Goal: Obtain resource: Download file/media

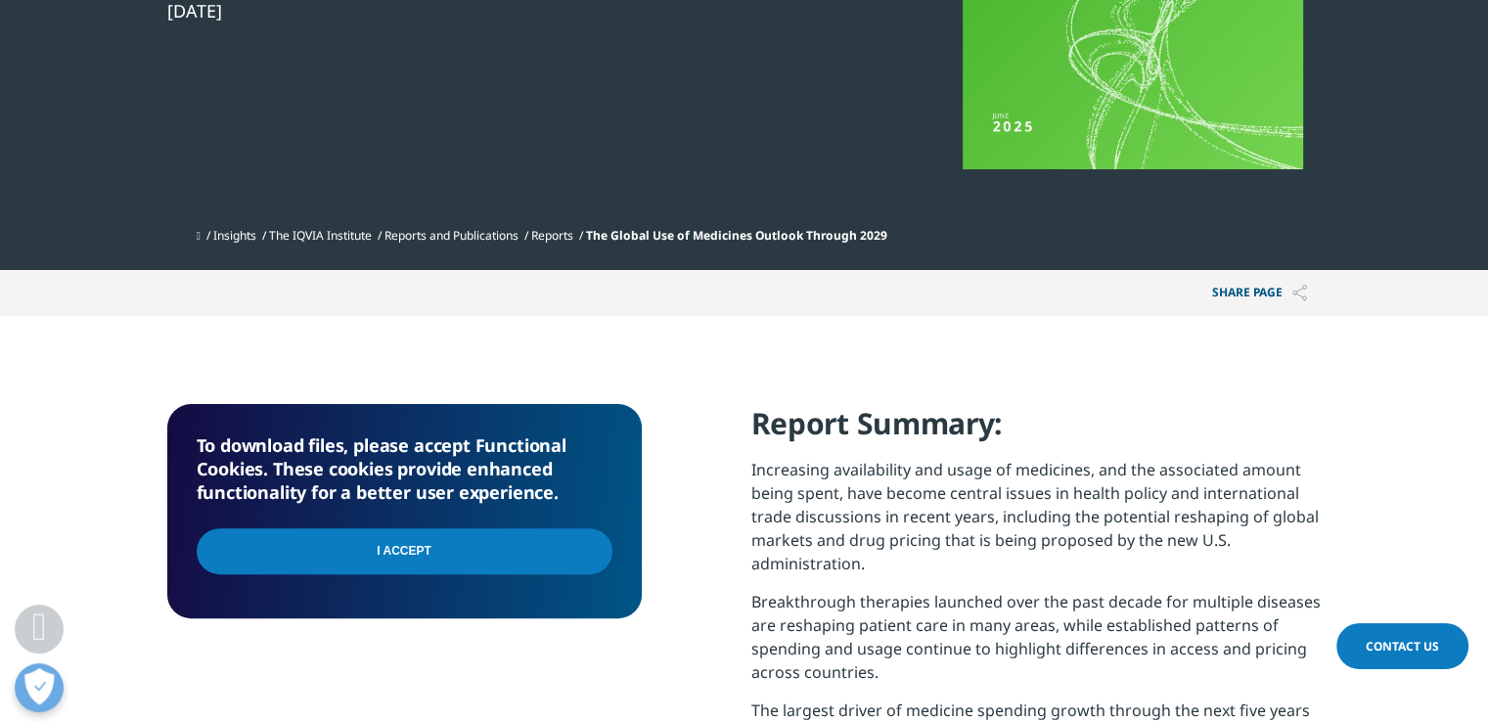
scroll to position [509, 0]
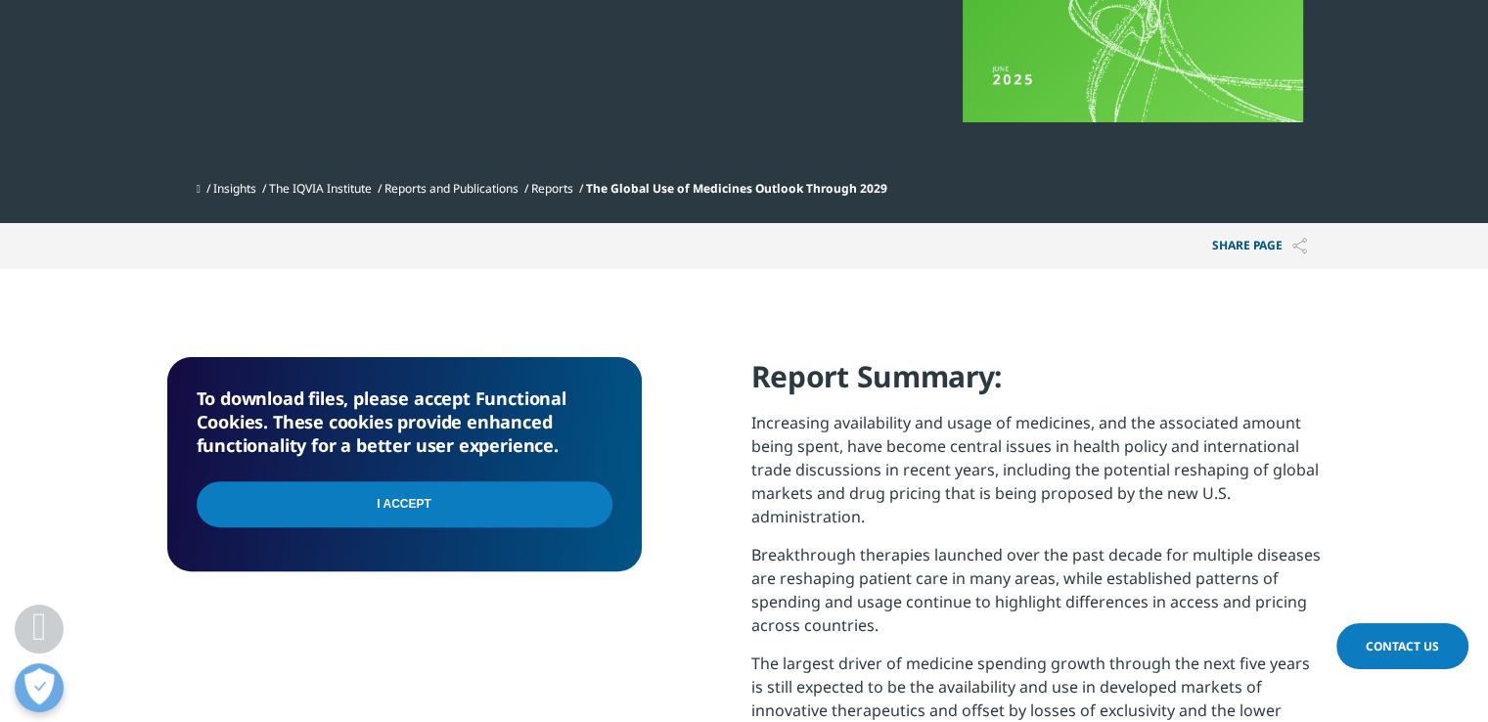
click at [519, 503] on input "I Accept" at bounding box center [405, 504] width 416 height 46
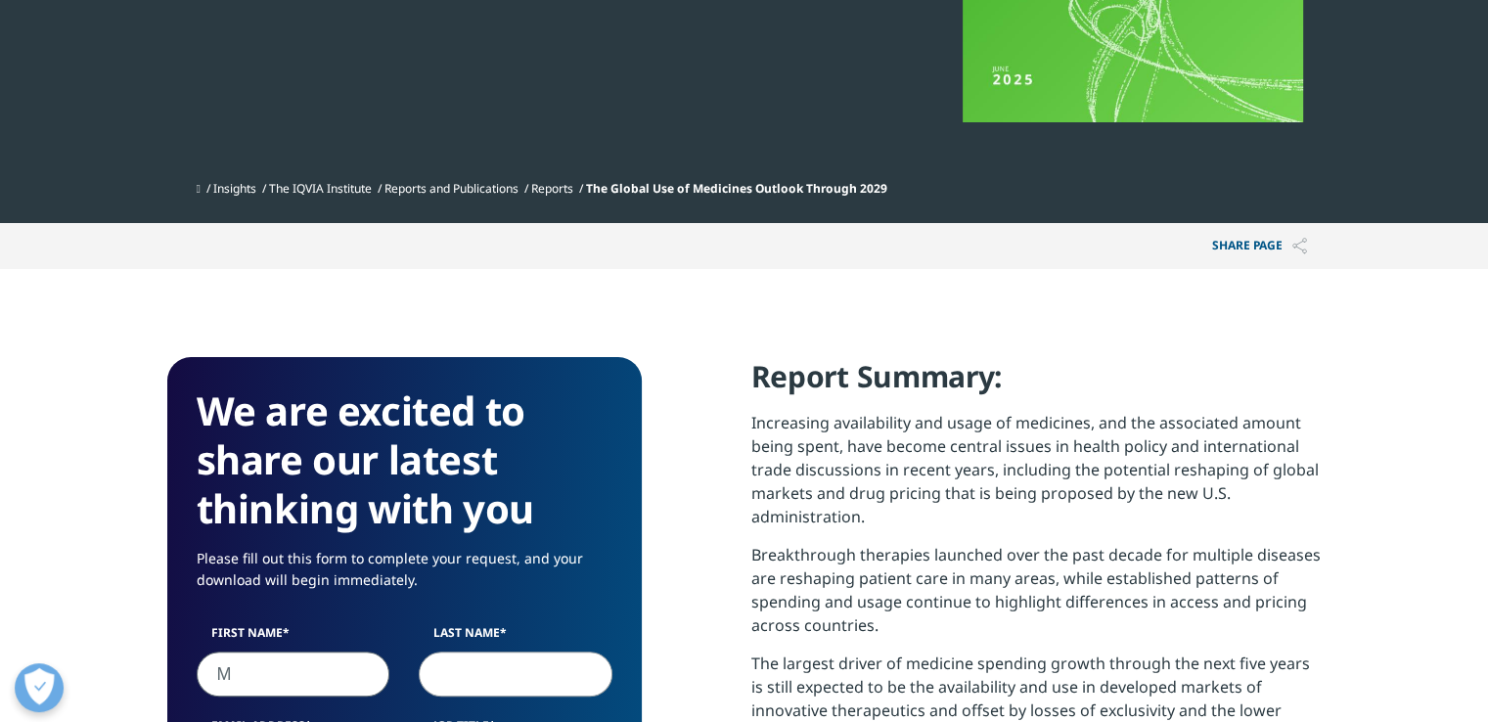
type input "[PERSON_NAME]"
type input "Hamdy"
type input "[EMAIL_ADDRESS][DOMAIN_NAME]"
select select "[GEOGRAPHIC_DATA]"
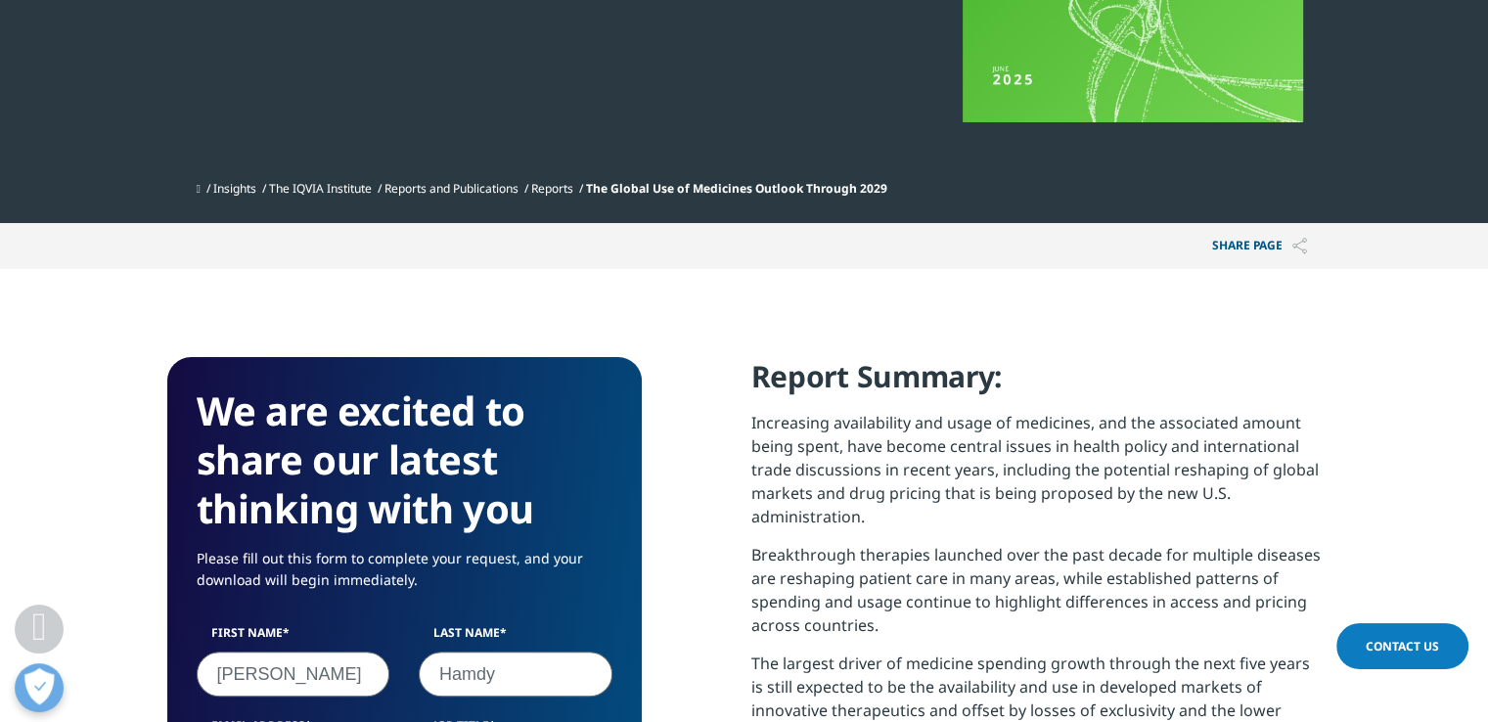
scroll to position [1007, 0]
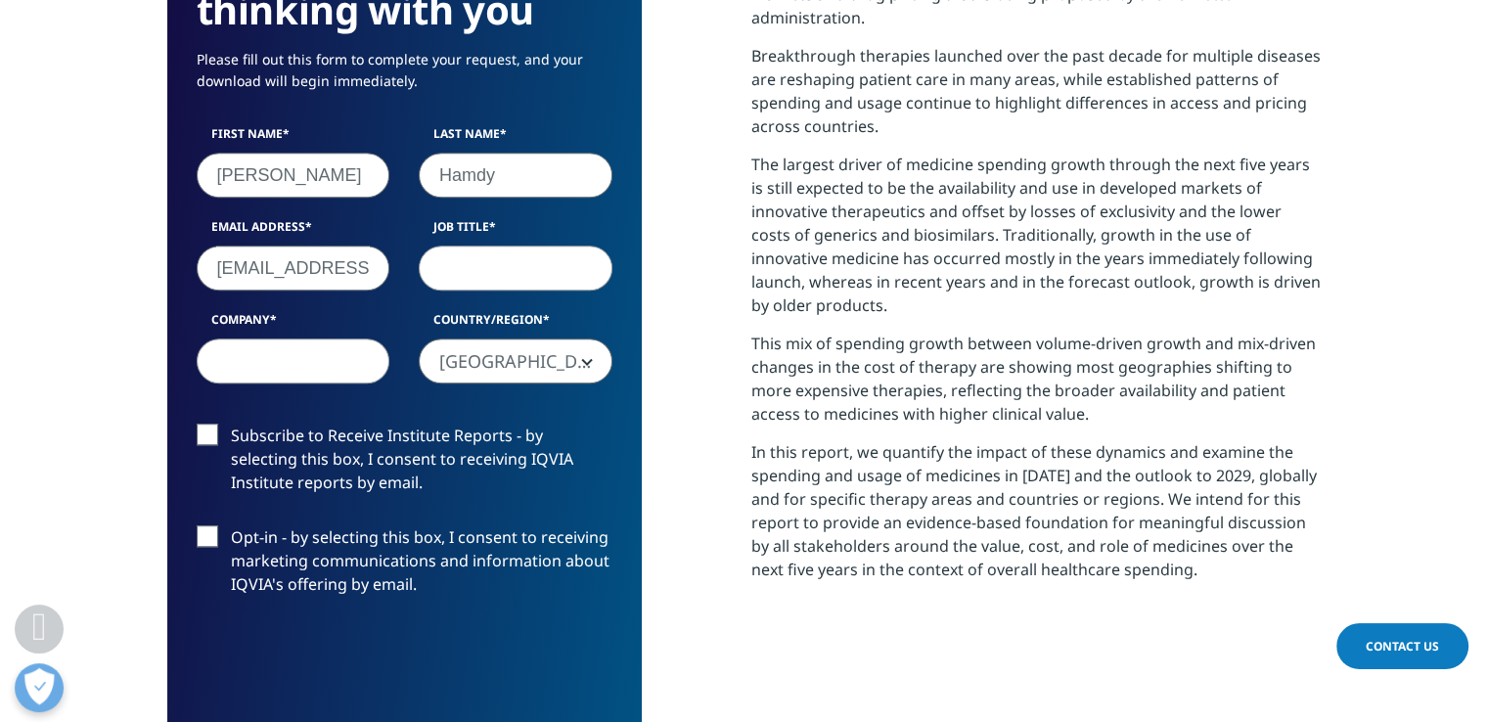
click at [356, 268] on input "[EMAIL_ADDRESS][DOMAIN_NAME]" at bounding box center [294, 268] width 194 height 45
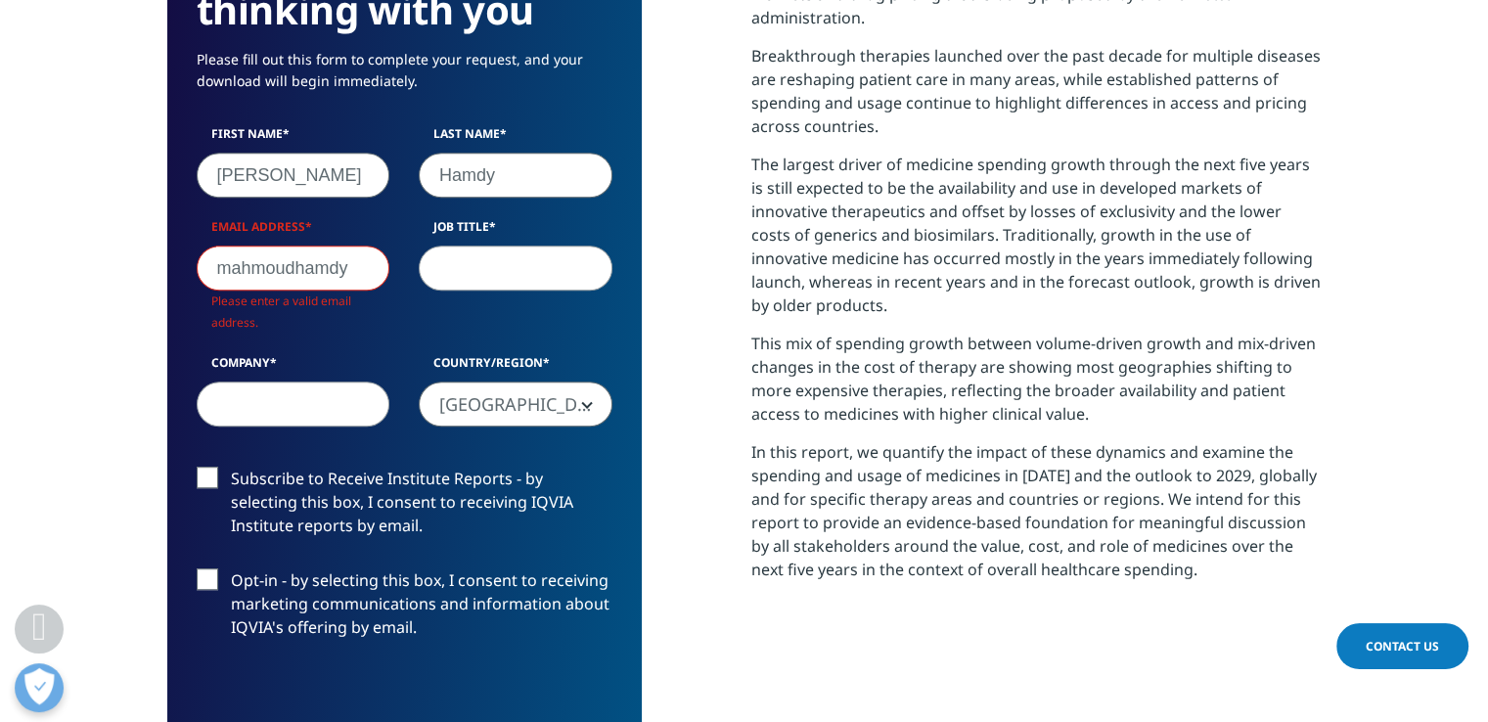
click at [295, 270] on input "mahmoudhamdy" at bounding box center [294, 268] width 194 height 45
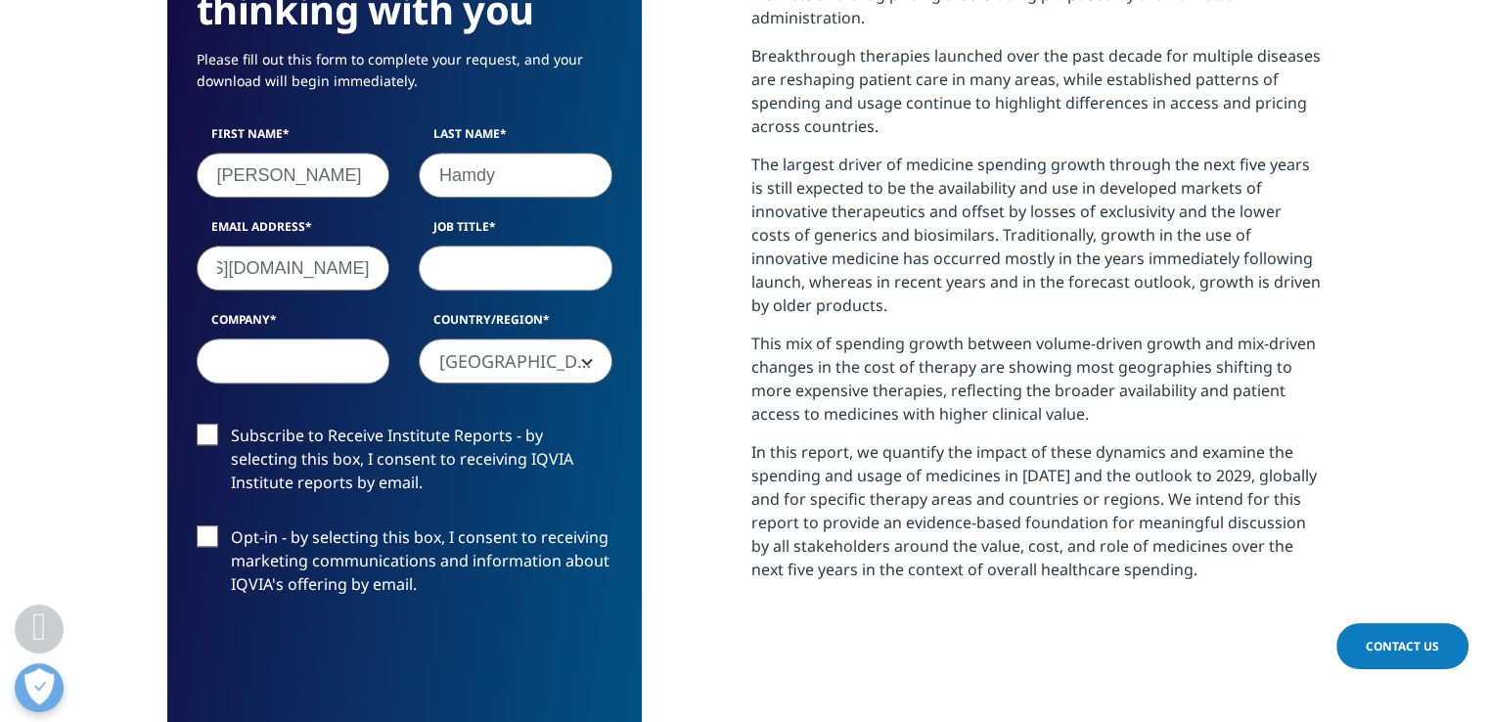
scroll to position [0, 187]
type input "[EMAIL_ADDRESS][DOMAIN_NAME]"
click at [452, 256] on input "Job Title" at bounding box center [516, 268] width 194 height 45
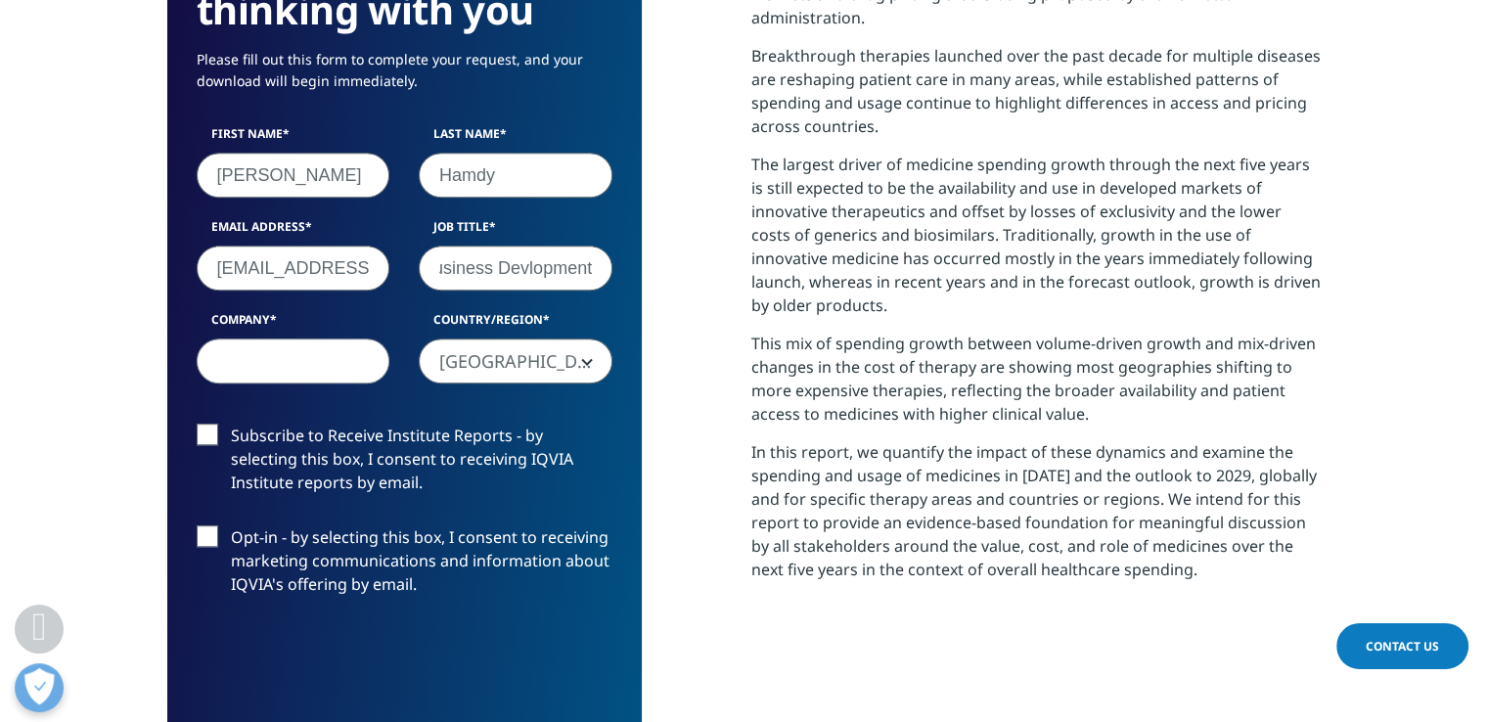
type input "Business Devlopment"
click at [352, 361] on input "Company" at bounding box center [294, 360] width 194 height 45
type input "Hefny Pharma Group"
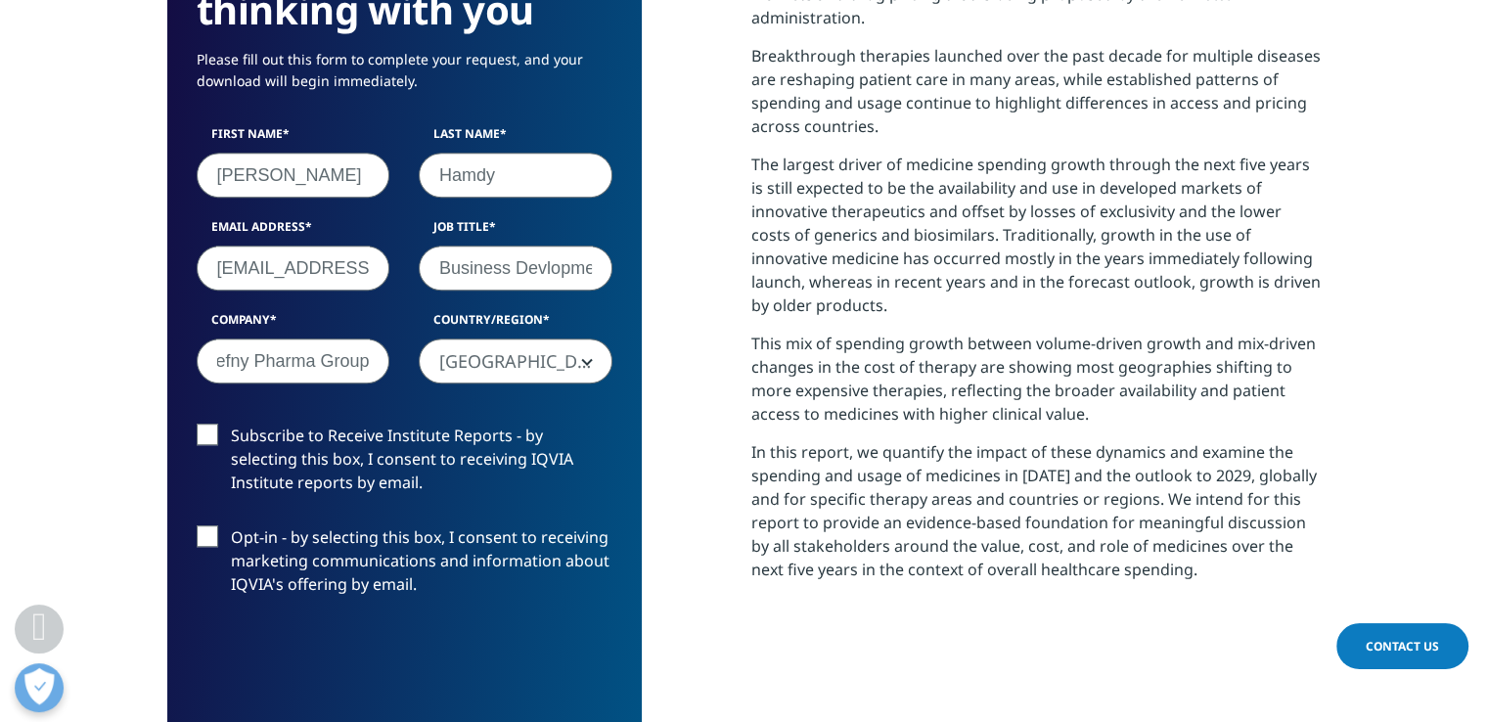
scroll to position [0, 0]
click at [215, 437] on label "Subscribe to Receive Institute Reports - by selecting this box, I consent to re…" at bounding box center [405, 464] width 416 height 81
click at [231, 424] on input "Subscribe to Receive Institute Reports - by selecting this box, I consent to re…" at bounding box center [231, 424] width 0 height 0
click at [211, 536] on label "Opt-in - by selecting this box, I consent to receiving marketing communications…" at bounding box center [405, 565] width 416 height 81
click at [231, 525] on input "Opt-in - by selecting this box, I consent to receiving marketing communications…" at bounding box center [231, 525] width 0 height 0
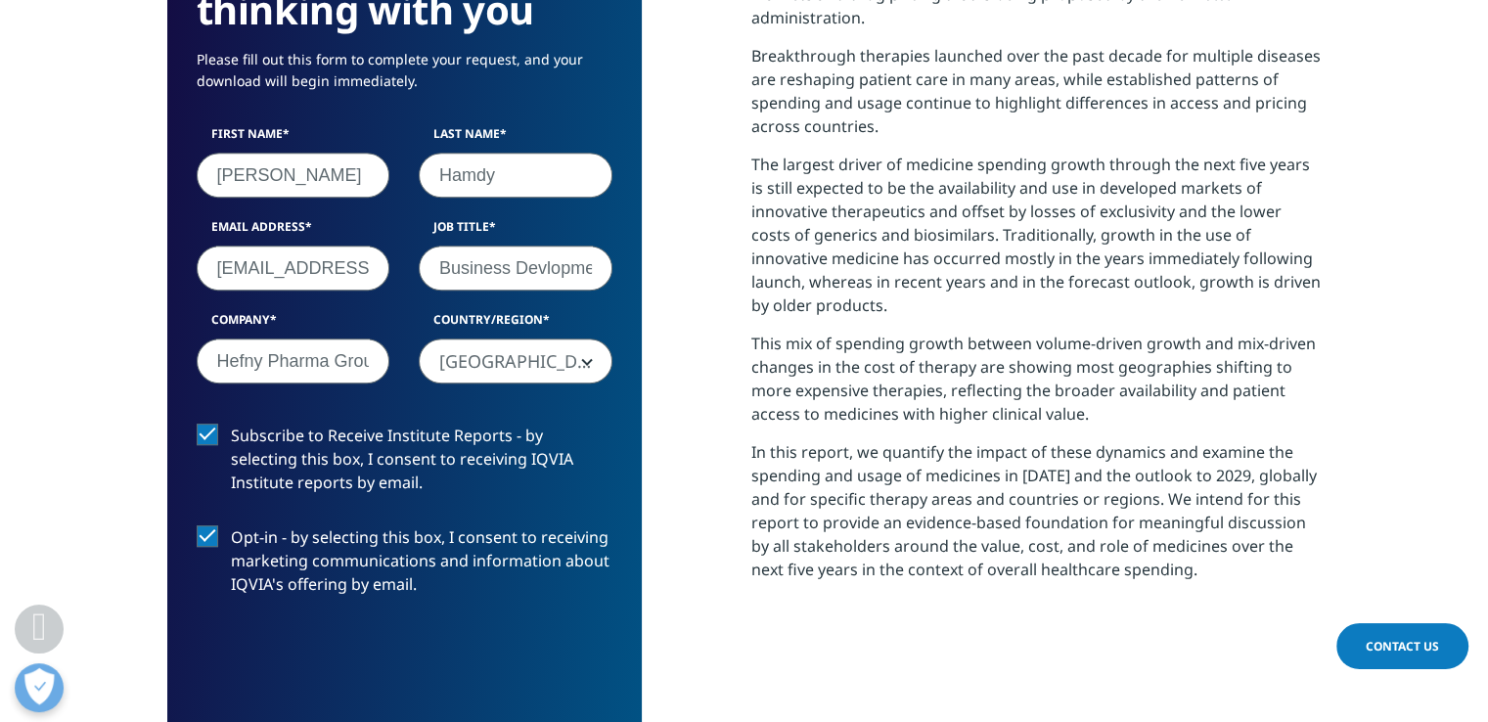
click at [138, 541] on section "We are excited to share our latest thinking with you Please fill out this form …" at bounding box center [744, 398] width 1488 height 1257
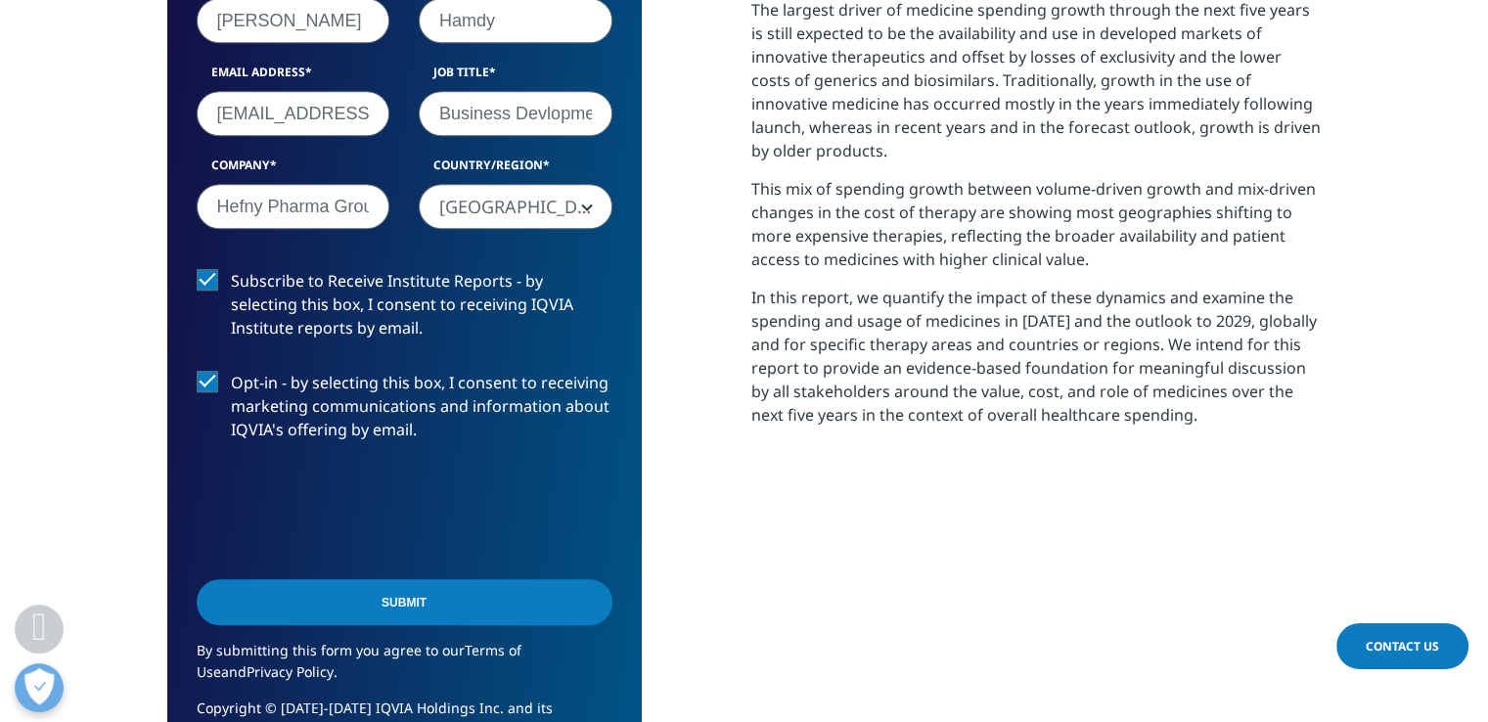
scroll to position [1125, 0]
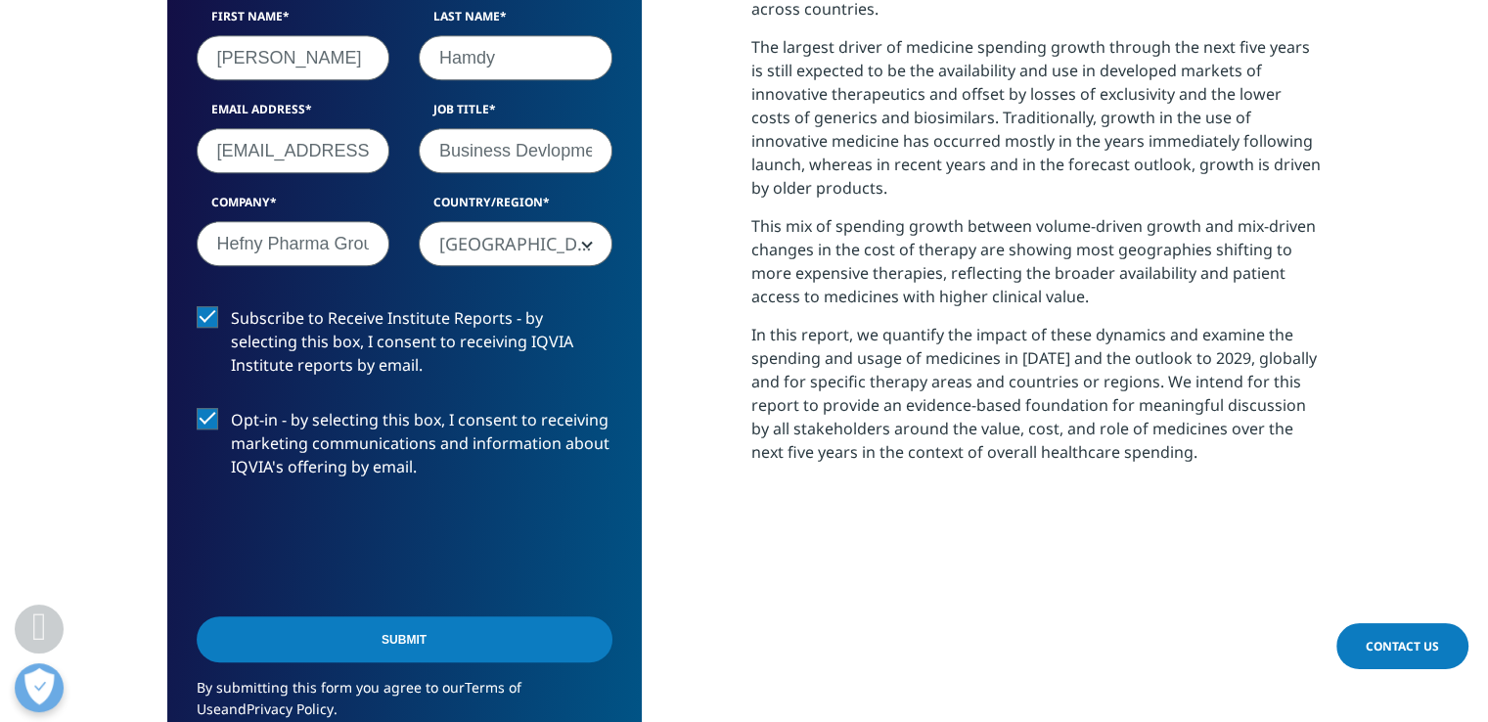
click at [307, 157] on input "[EMAIL_ADDRESS][DOMAIN_NAME]" at bounding box center [294, 150] width 194 height 45
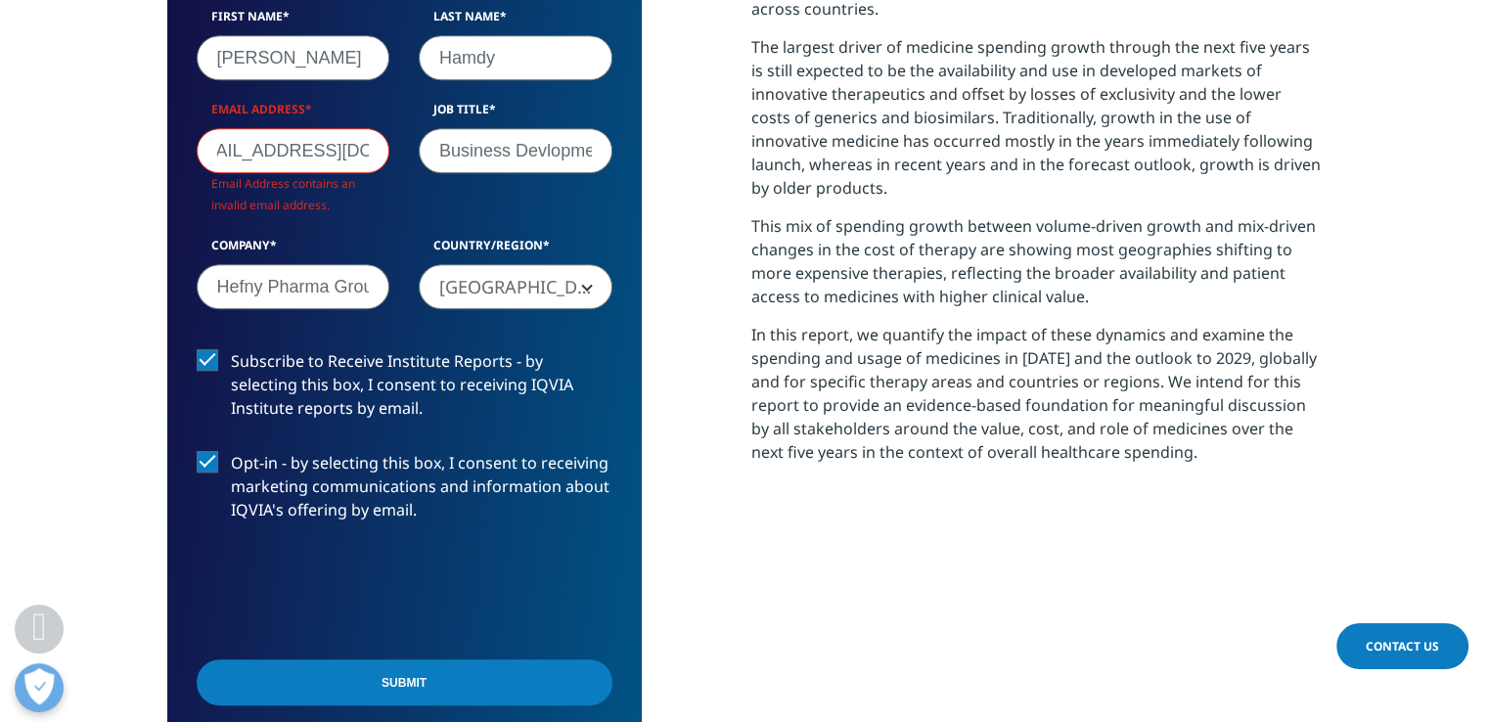
scroll to position [0, 0]
click at [321, 150] on input "[EMAIL_ADDRESS][DOMAIN_NAME]" at bounding box center [294, 150] width 194 height 45
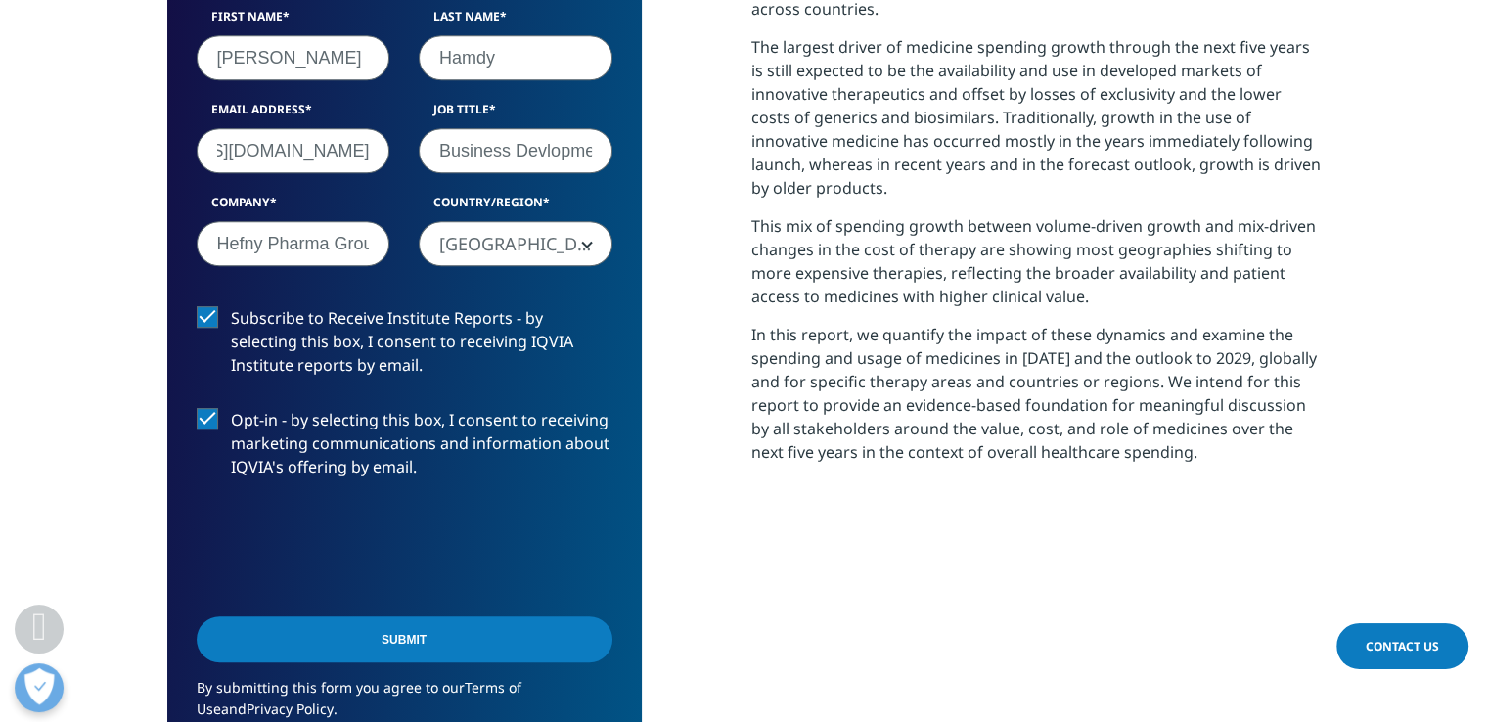
scroll to position [0, 187]
type input "[EMAIL_ADDRESS][DOMAIN_NAME]"
click at [485, 639] on input "Submit" at bounding box center [405, 639] width 416 height 46
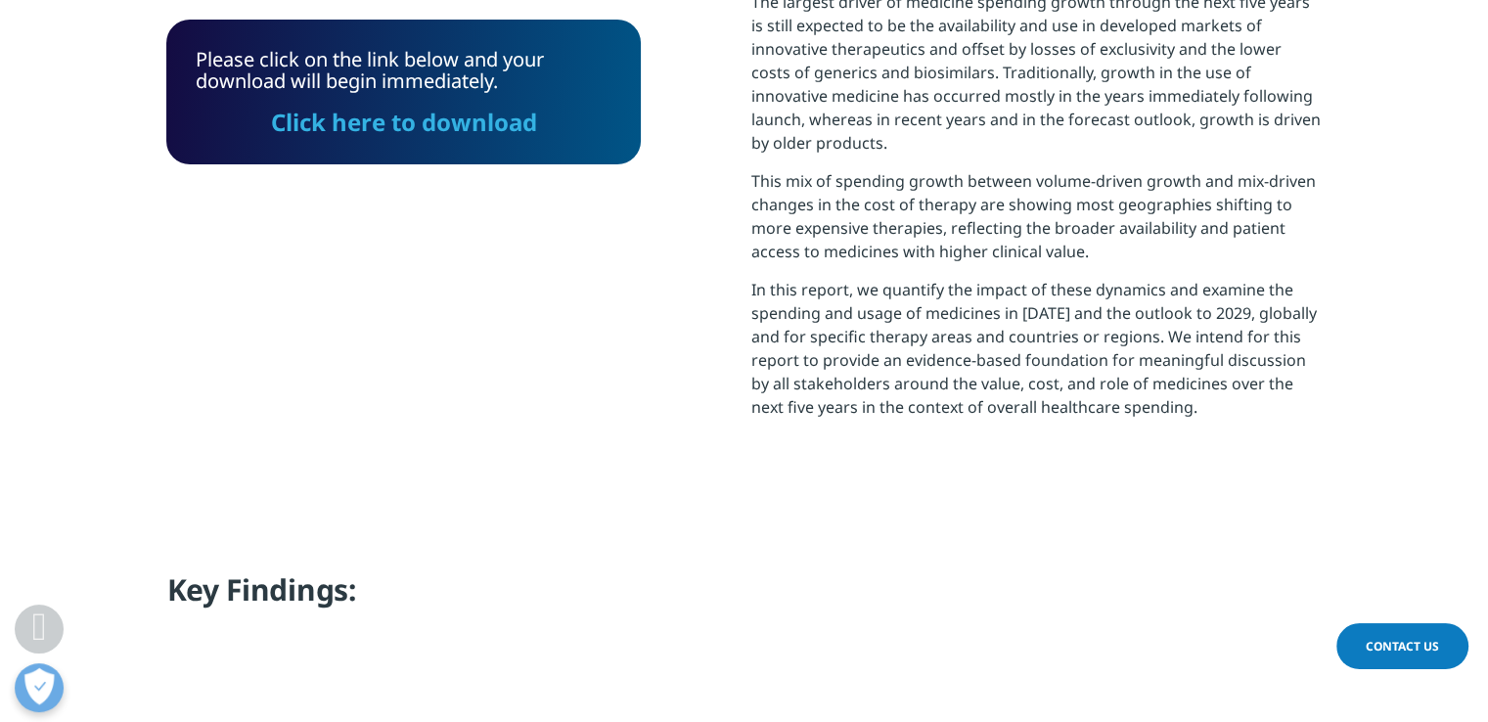
scroll to position [10, 10]
click at [454, 126] on link "Click here to download" at bounding box center [404, 122] width 266 height 32
click at [489, 127] on link "Click here to download" at bounding box center [404, 122] width 266 height 32
